Goal: Obtain resource: Download file/media

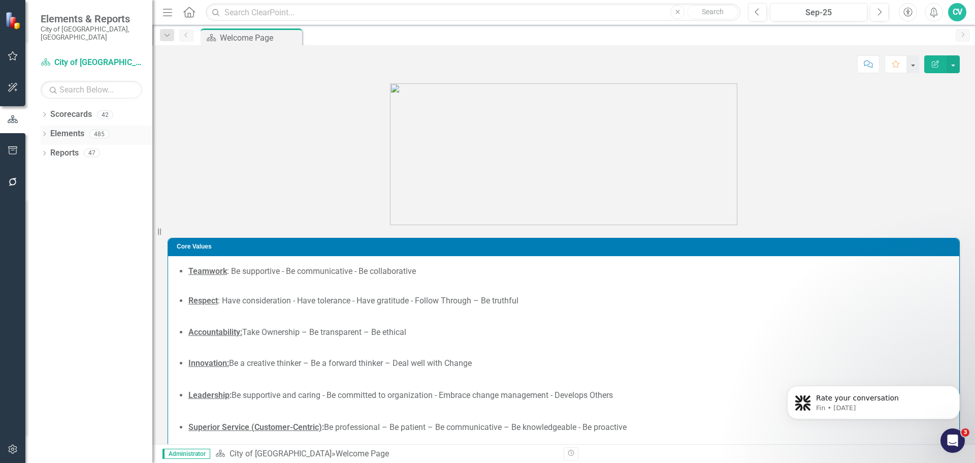
click at [41, 132] on icon "Dropdown" at bounding box center [44, 135] width 7 height 6
click at [40, 221] on div "Dropdown Scorecards 42 Dropdown City of [GEOGRAPHIC_DATA] Budget & Sustainabili…" at bounding box center [88, 284] width 127 height 356
click at [43, 228] on icon "Dropdown" at bounding box center [44, 231] width 7 height 6
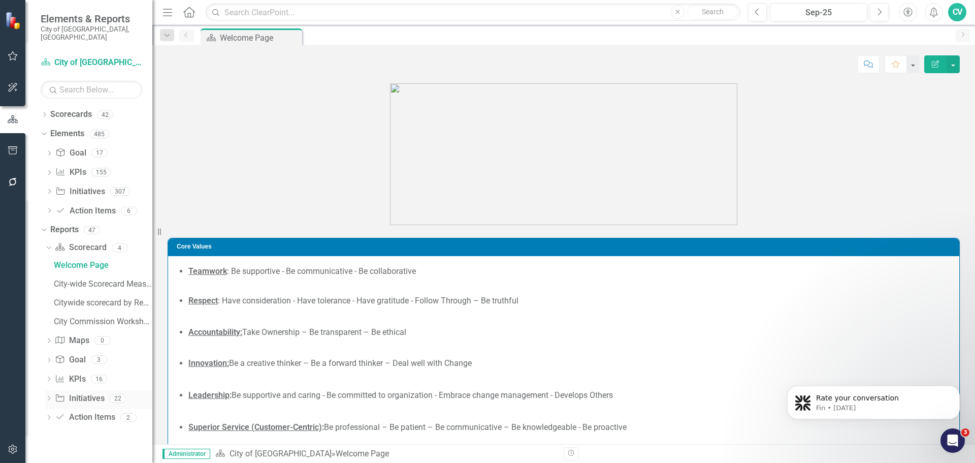
click at [49, 396] on icon "Dropdown" at bounding box center [48, 399] width 7 height 6
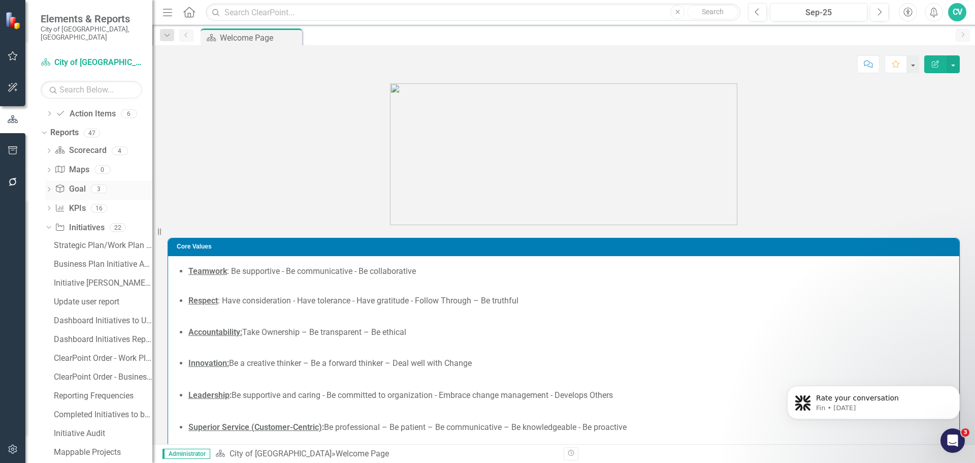
scroll to position [102, 0]
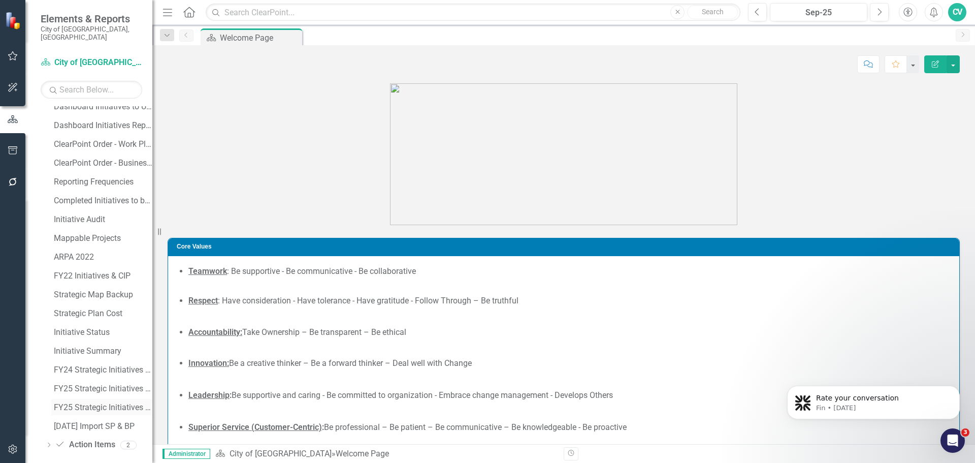
click at [118, 403] on div "FY25 Strategic Initiatives Map Q2" at bounding box center [103, 407] width 99 height 9
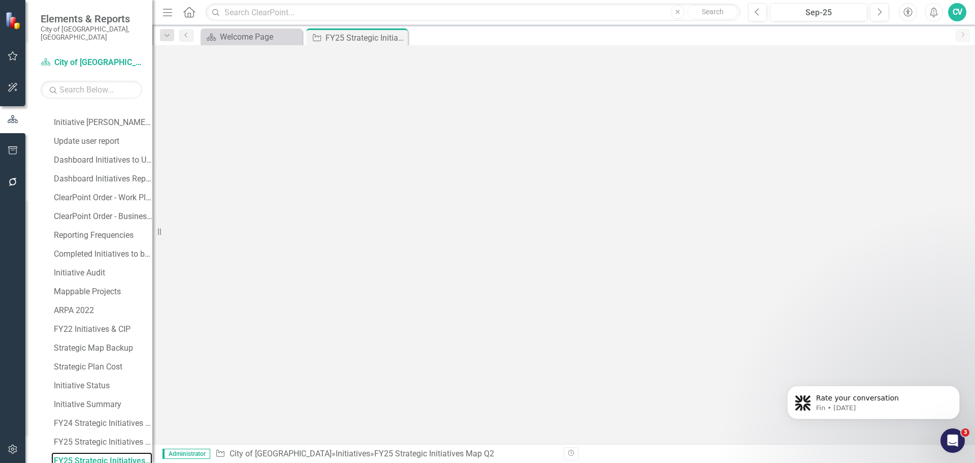
scroll to position [255, 0]
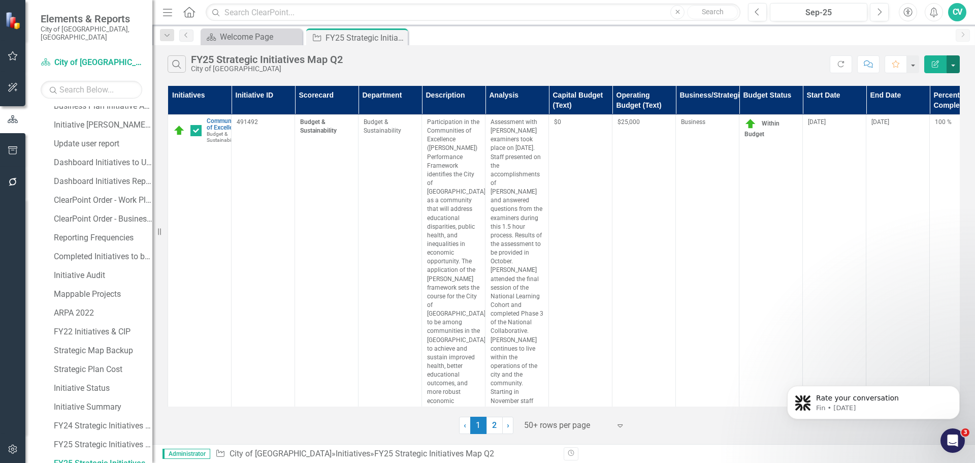
click at [956, 65] on button "button" at bounding box center [953, 64] width 13 height 18
click at [948, 124] on link "Excel Export to Excel" at bounding box center [919, 122] width 80 height 19
